Goal: Complete application form

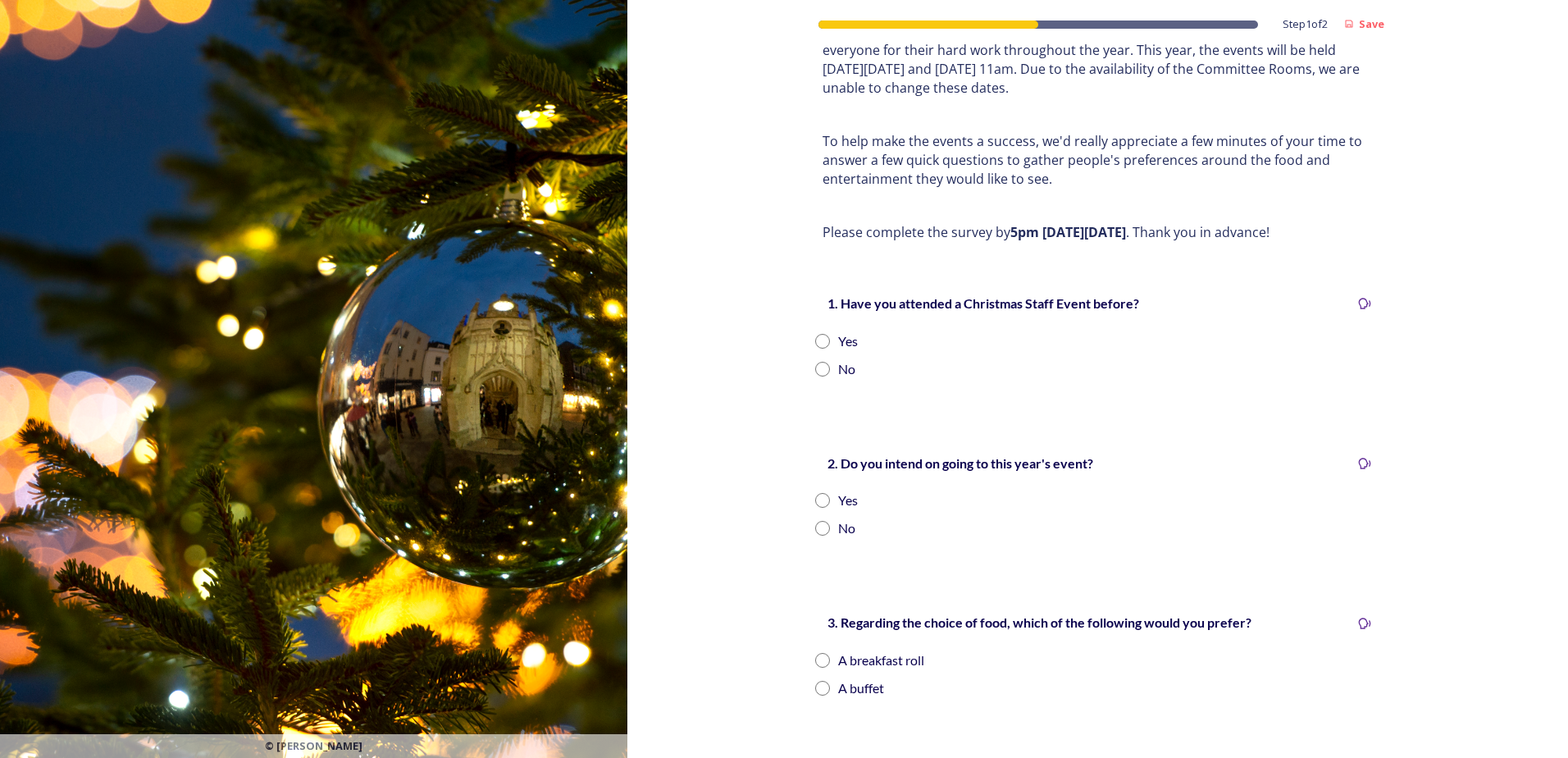
scroll to position [128, 0]
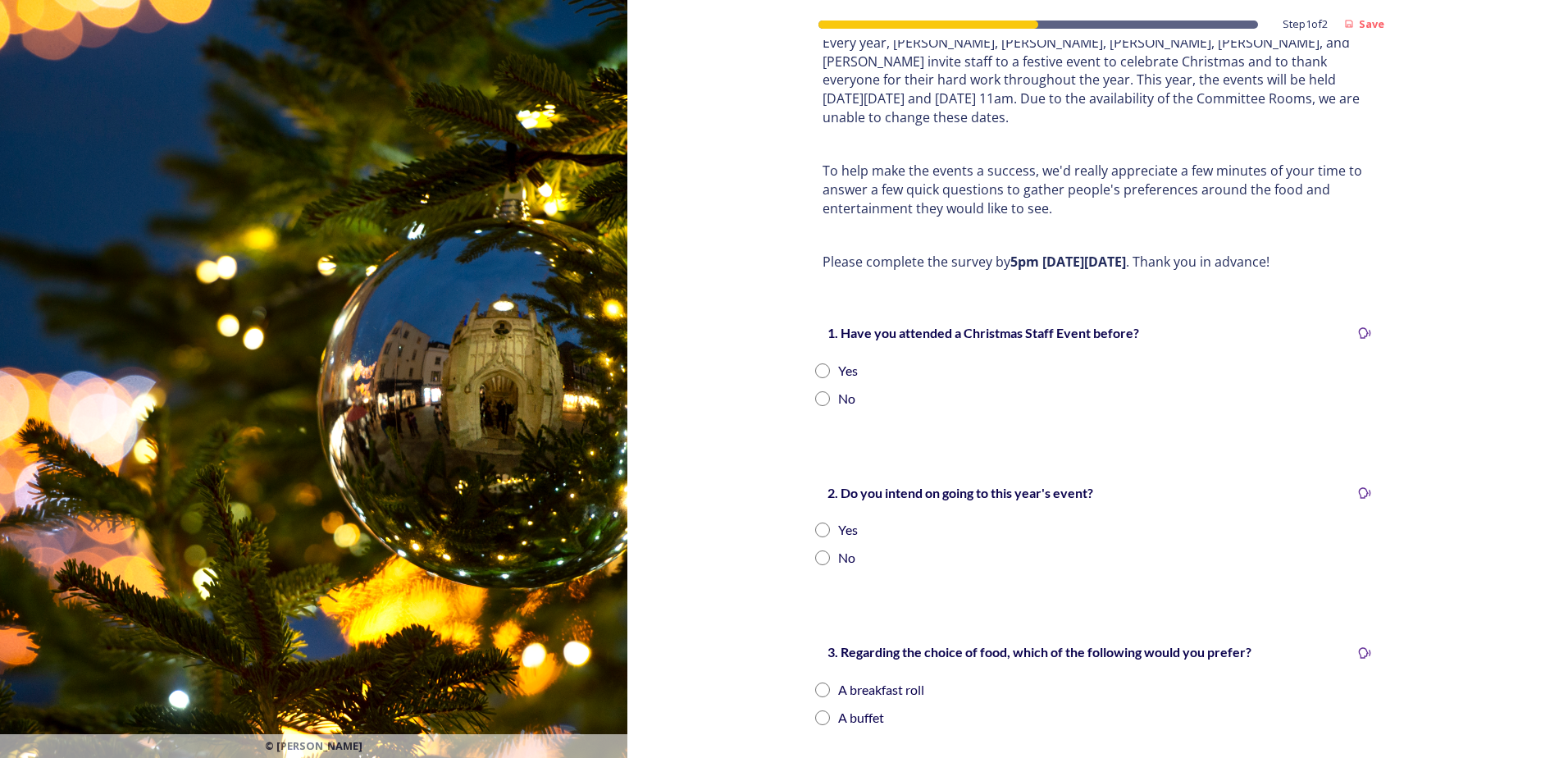
click at [820, 363] on input "radio" at bounding box center [823, 370] width 14 height 14
radio input "true"
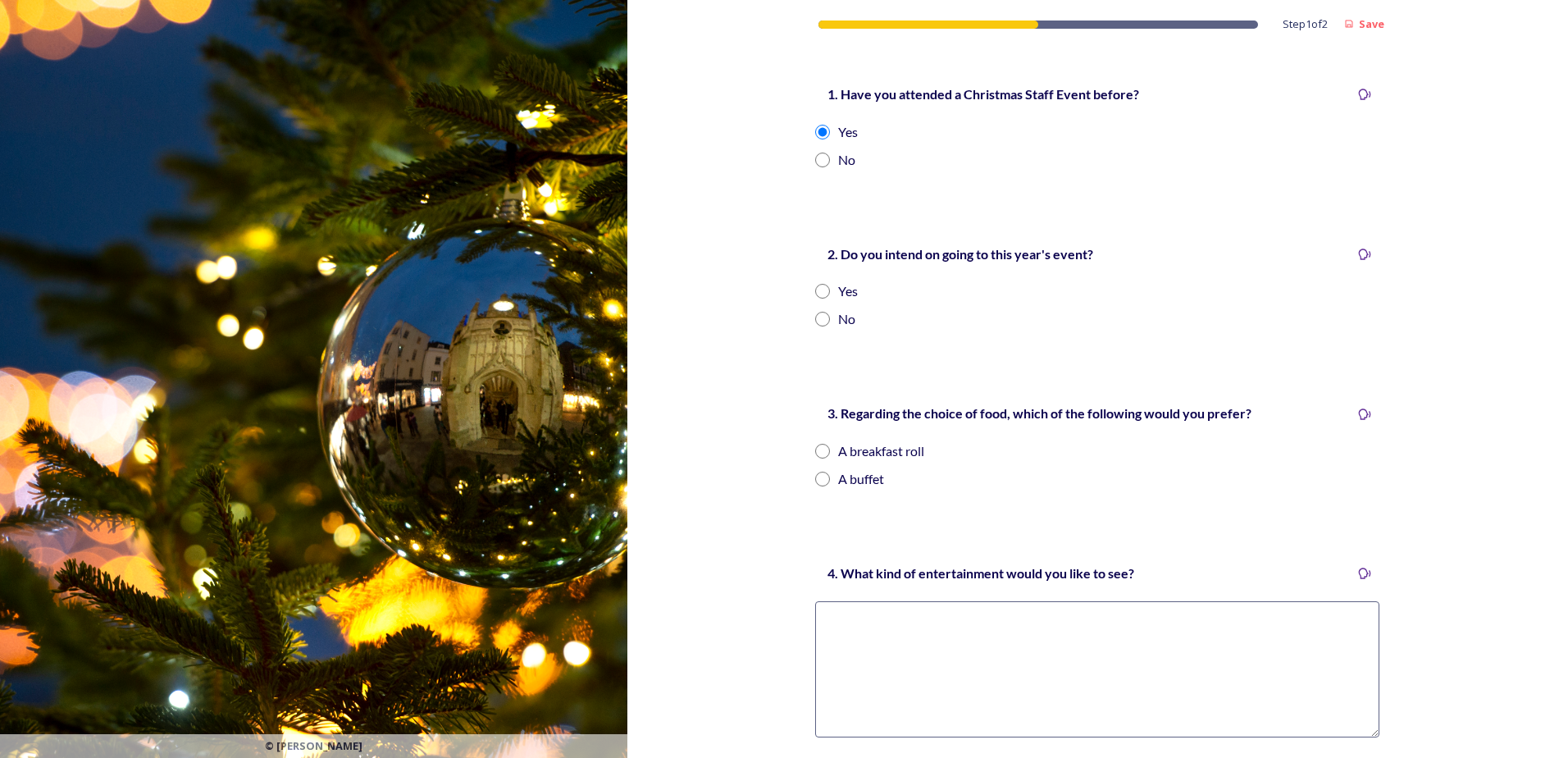
scroll to position [374, 0]
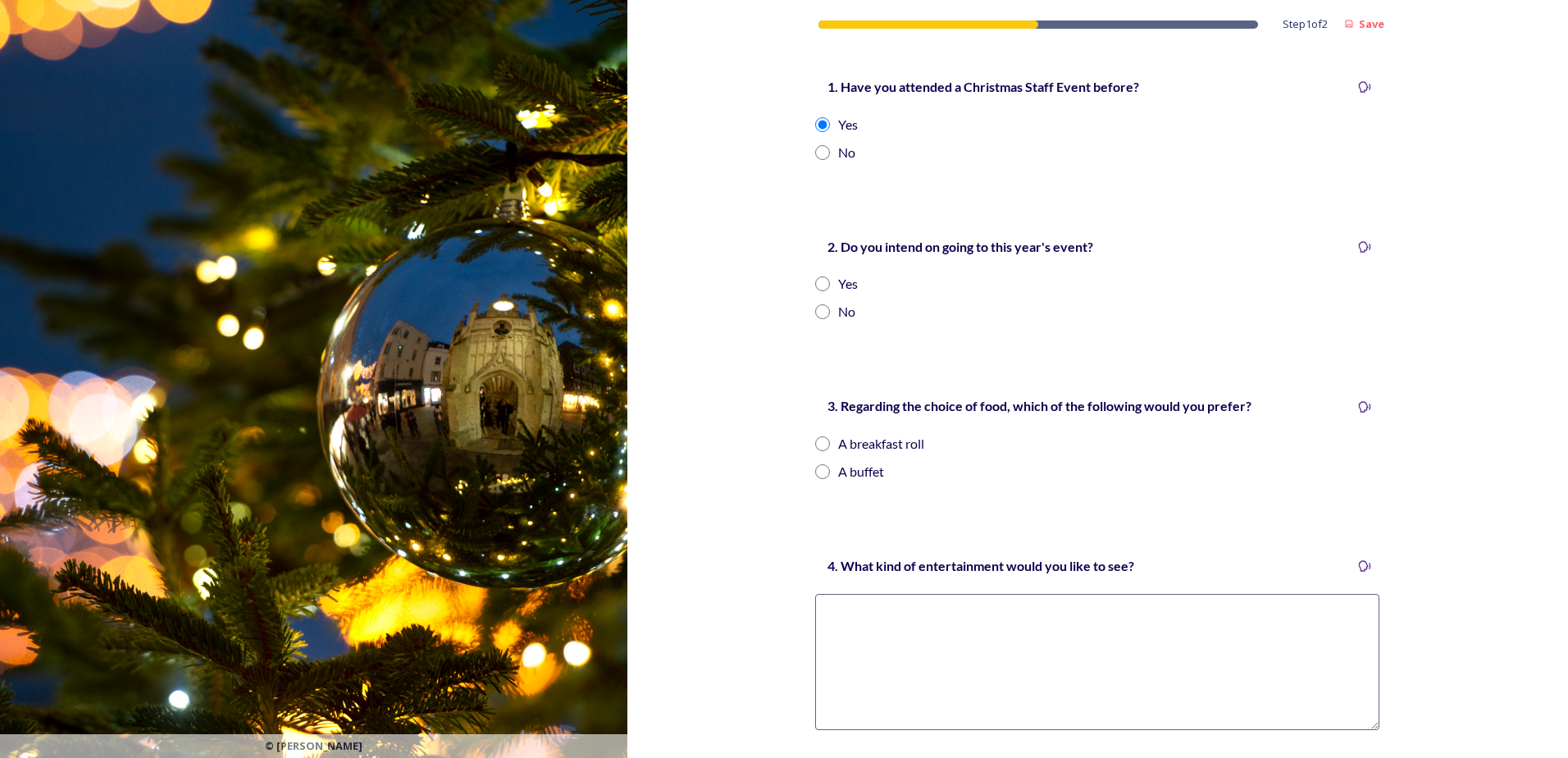
click at [817, 276] on input "radio" at bounding box center [823, 283] width 14 height 14
radio input "true"
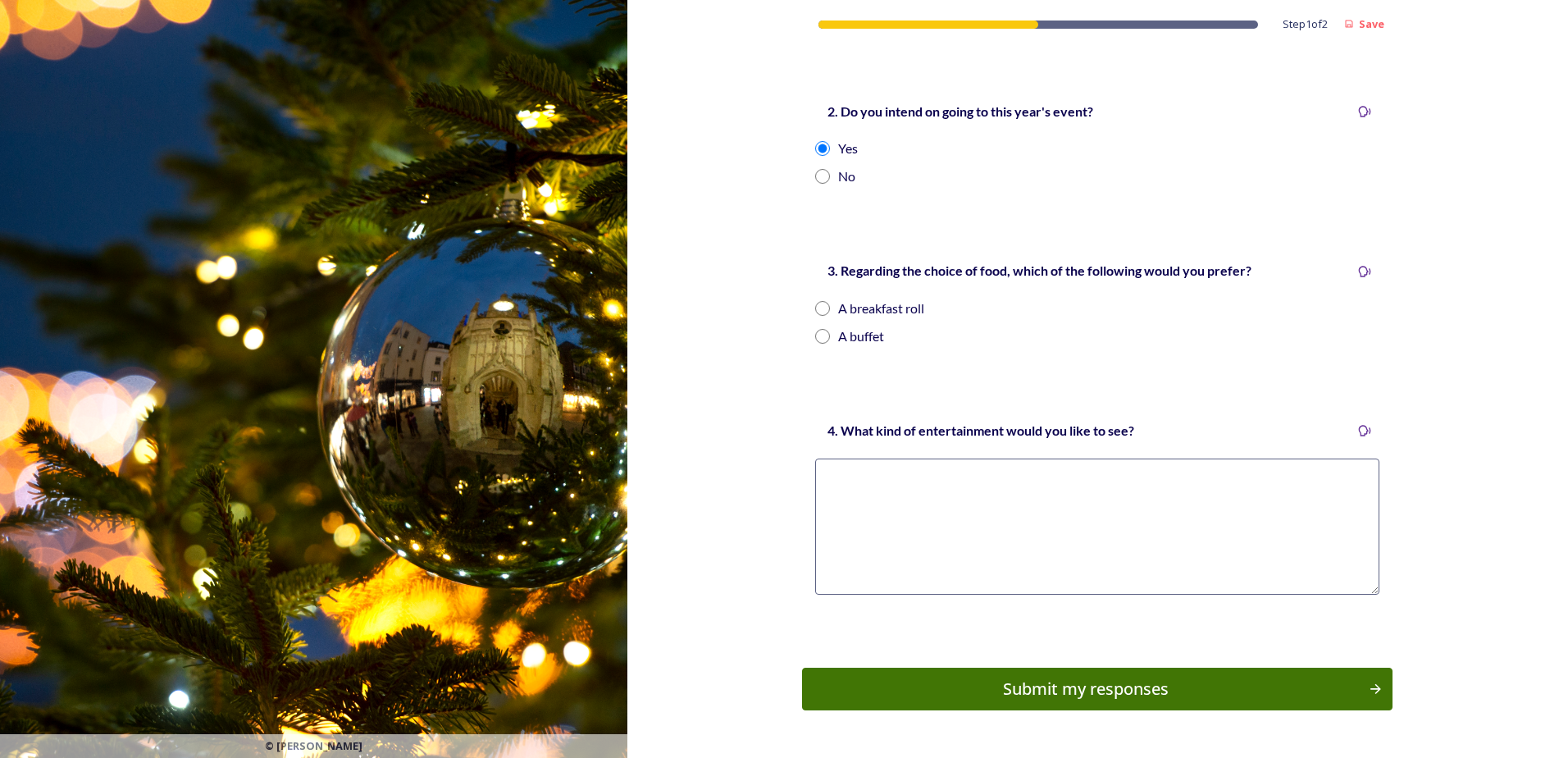
scroll to position [538, 0]
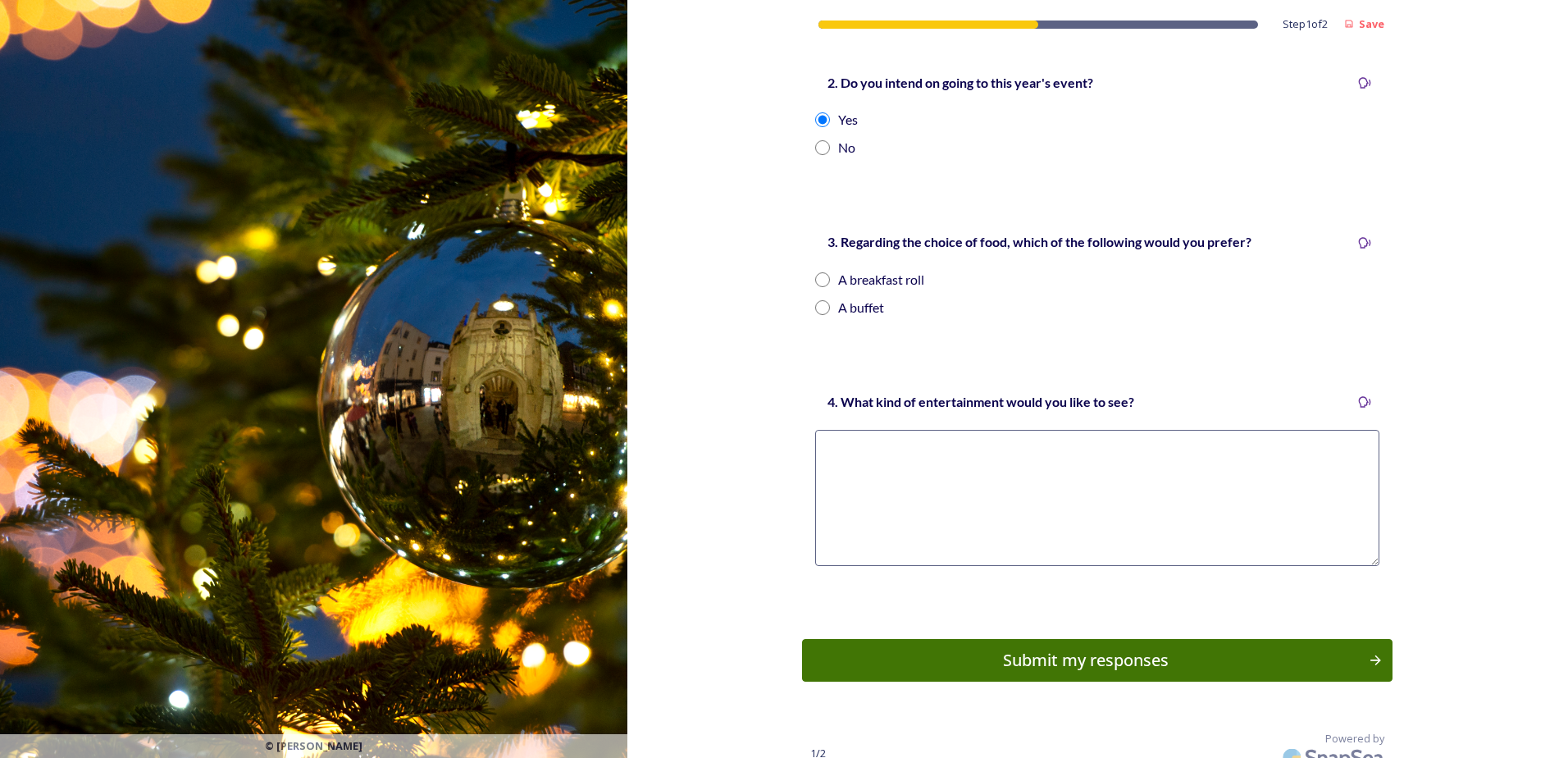
click at [816, 301] on input "radio" at bounding box center [823, 307] width 14 height 14
radio input "true"
click at [902, 432] on textarea at bounding box center [1098, 497] width 564 height 136
type textarea "a"
click at [871, 432] on textarea "A christmas themed pub quiz" at bounding box center [1098, 497] width 564 height 136
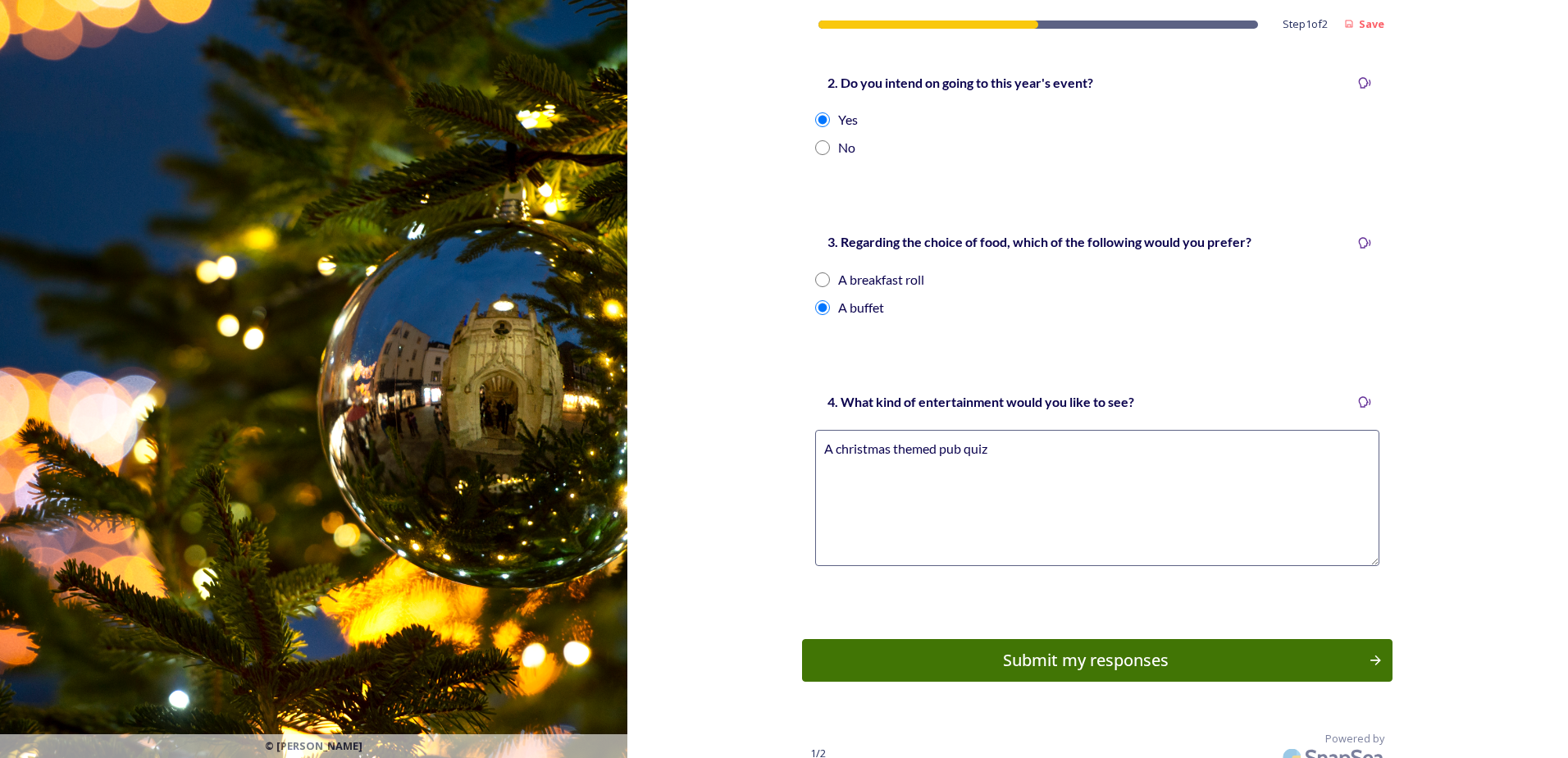
click at [1031, 447] on textarea "A christmas themed pub quiz" at bounding box center [1098, 497] width 564 height 136
type textarea "A christmas themed pub quiz"
click at [1092, 648] on div "Submit my responses" at bounding box center [1086, 661] width 555 height 25
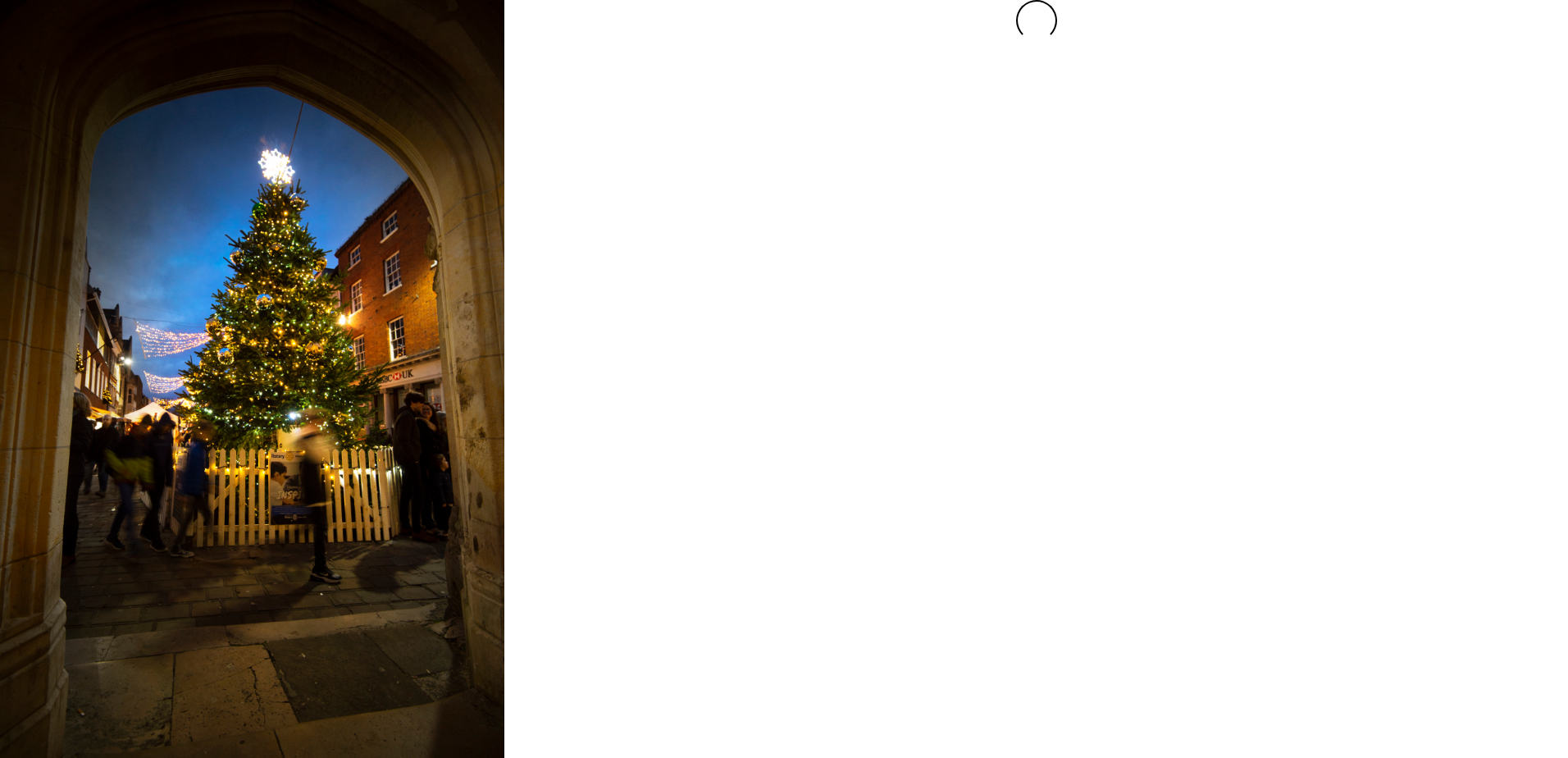
scroll to position [0, 0]
